Goal: Task Accomplishment & Management: Use online tool/utility

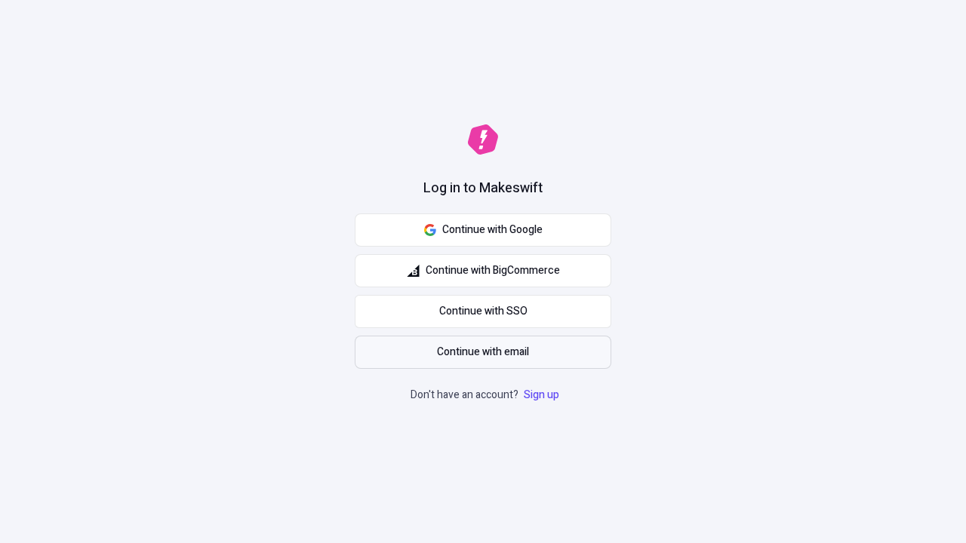
click at [483, 352] on span "Continue with email" at bounding box center [483, 352] width 92 height 17
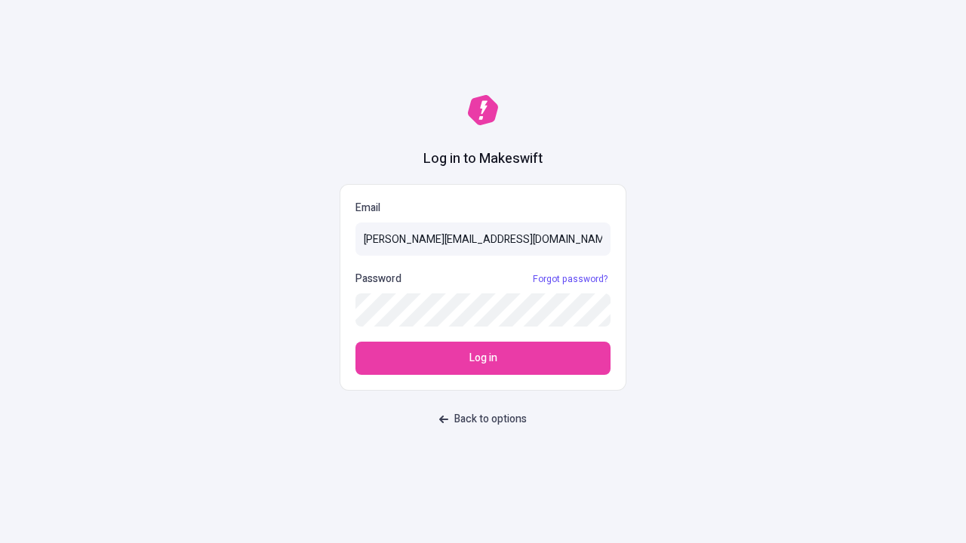
type input "sasha+test-ui@makeswift.com"
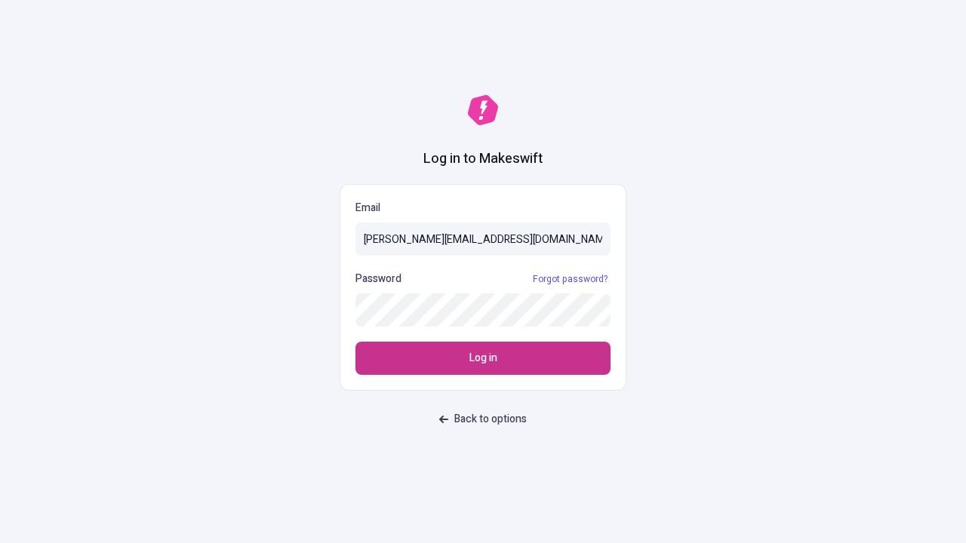
click at [483, 358] on span "Log in" at bounding box center [483, 358] width 28 height 17
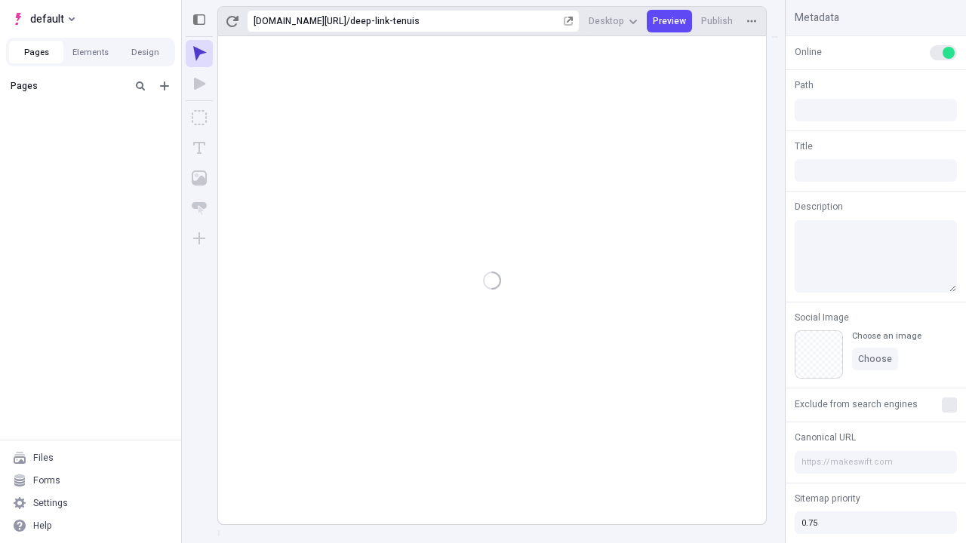
type input "/deep-link-tenuis"
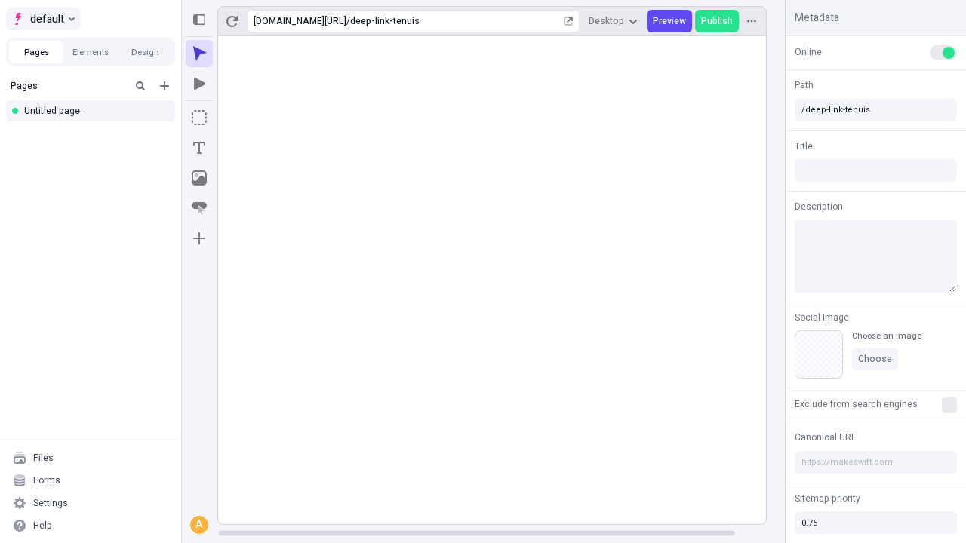
click at [42, 19] on span "default" at bounding box center [47, 19] width 34 height 18
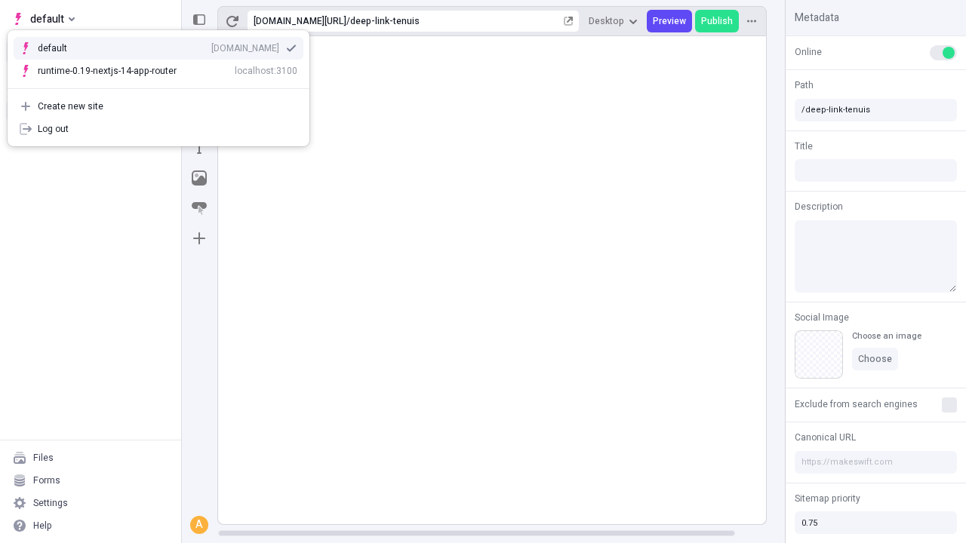
click at [211, 45] on div "qee9k4dy7d.staging.makeswift.site" at bounding box center [245, 48] width 68 height 12
click at [164, 86] on icon "Add new" at bounding box center [164, 85] width 9 height 9
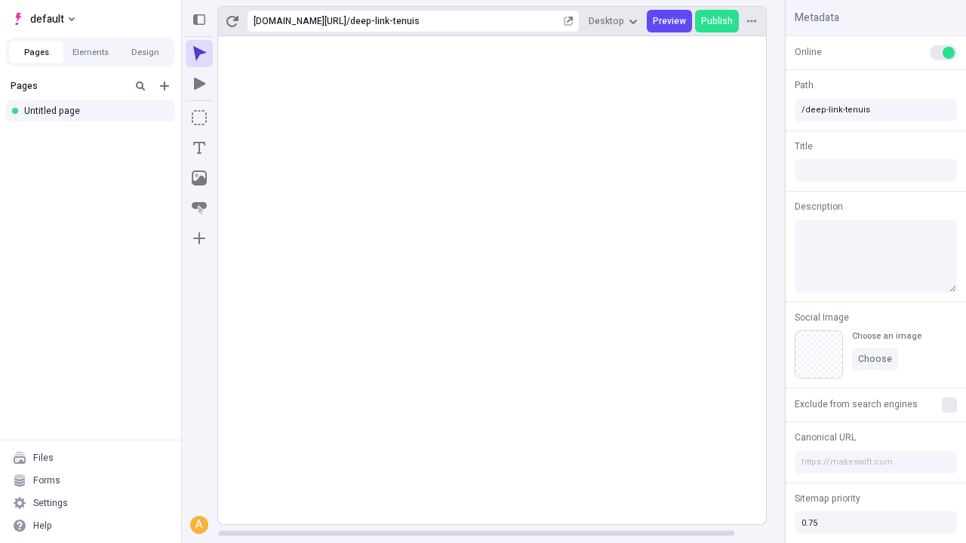
click at [95, 135] on div "Blank page" at bounding box center [95, 136] width 145 height 23
type input "/deep-link-temporibus"
click at [164, 86] on icon "Add new" at bounding box center [164, 85] width 9 height 9
click at [95, 135] on div "Blank page" at bounding box center [95, 135] width 145 height 23
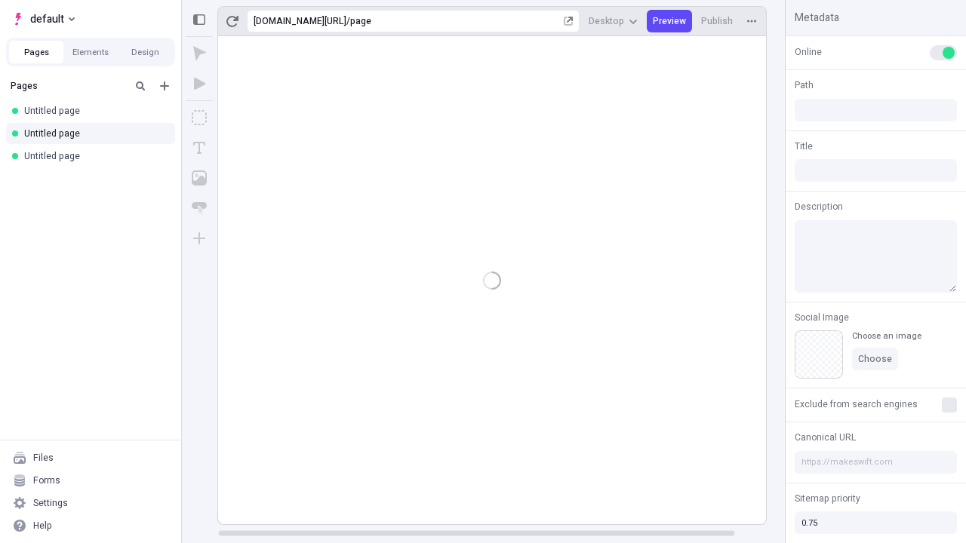
type input "/page"
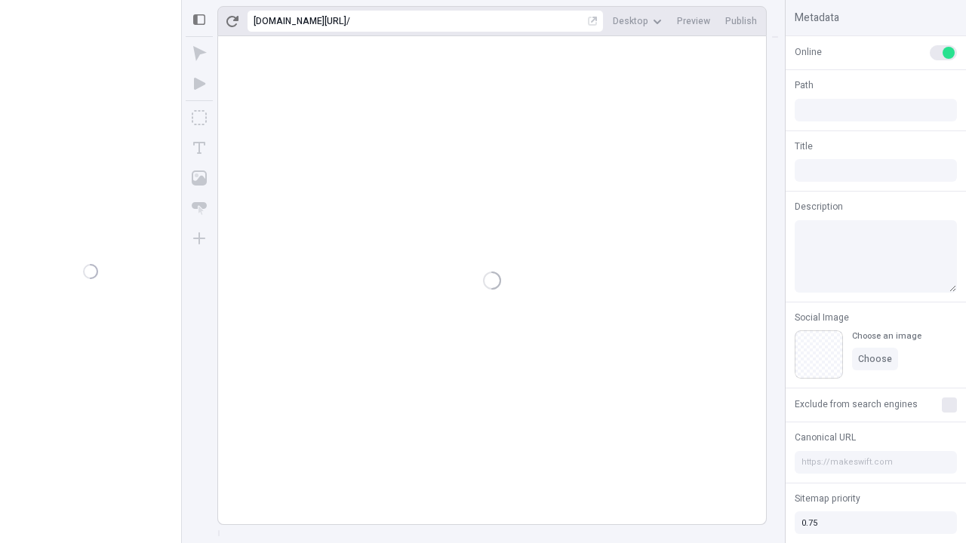
type input "/deep-link-temporibus"
